Goal: Task Accomplishment & Management: Use online tool/utility

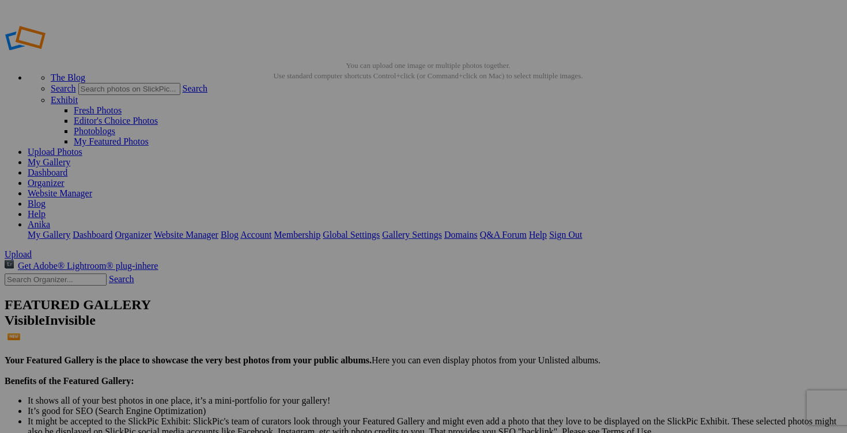
scroll to position [36, 0]
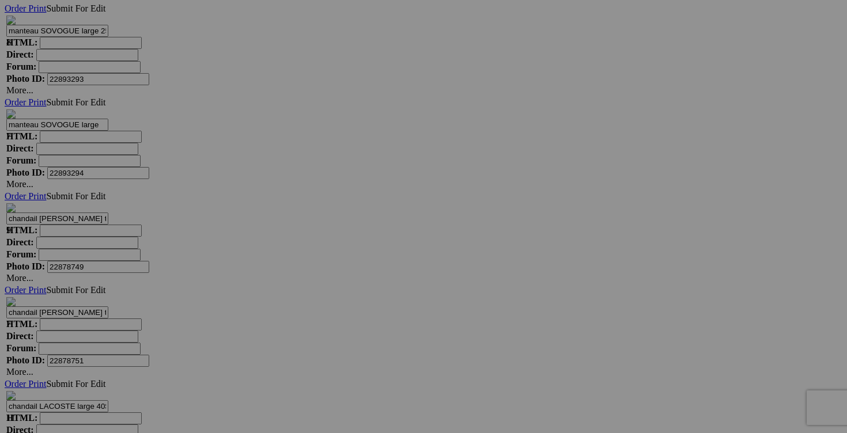
scroll to position [4699, 0]
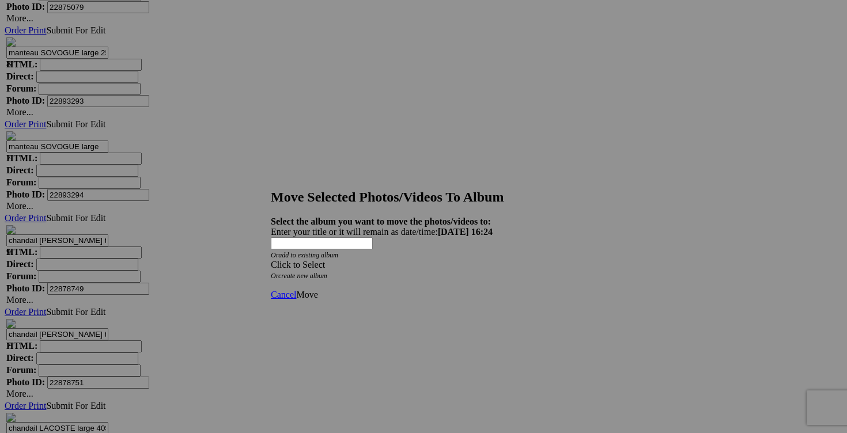
click at [486, 260] on div "Click to Select" at bounding box center [423, 265] width 305 height 10
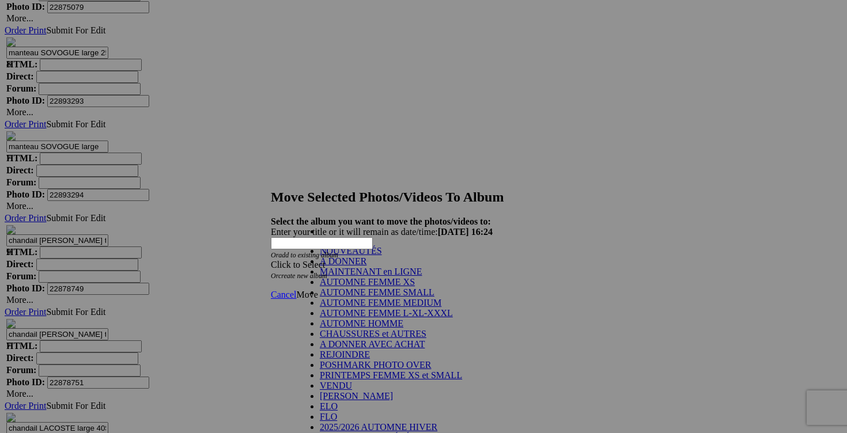
click at [362, 266] on link "A DONNER" at bounding box center [343, 261] width 47 height 10
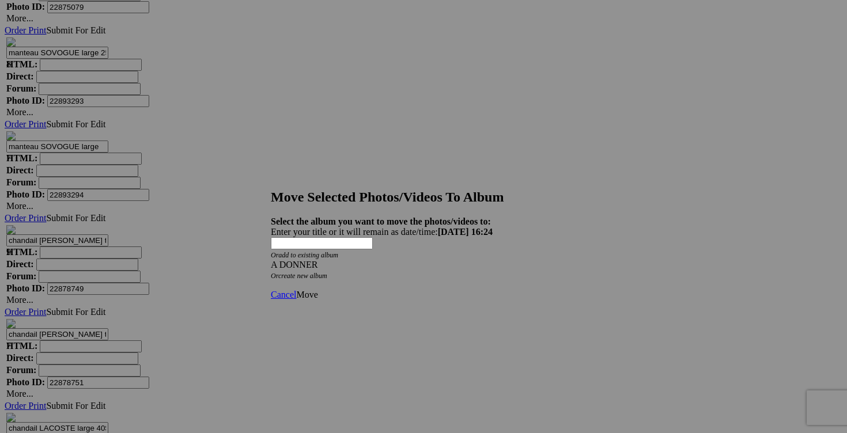
click at [317, 290] on span "Move" at bounding box center [306, 295] width 21 height 10
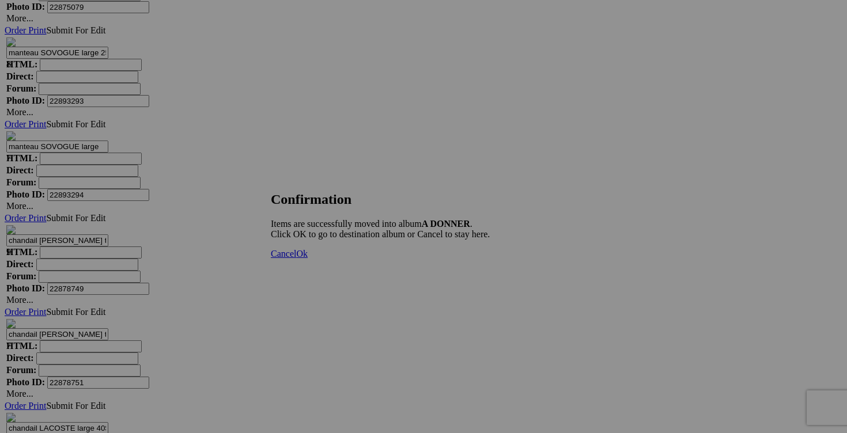
click at [296, 259] on span "Cancel" at bounding box center [283, 254] width 25 height 10
